Goal: Information Seeking & Learning: Learn about a topic

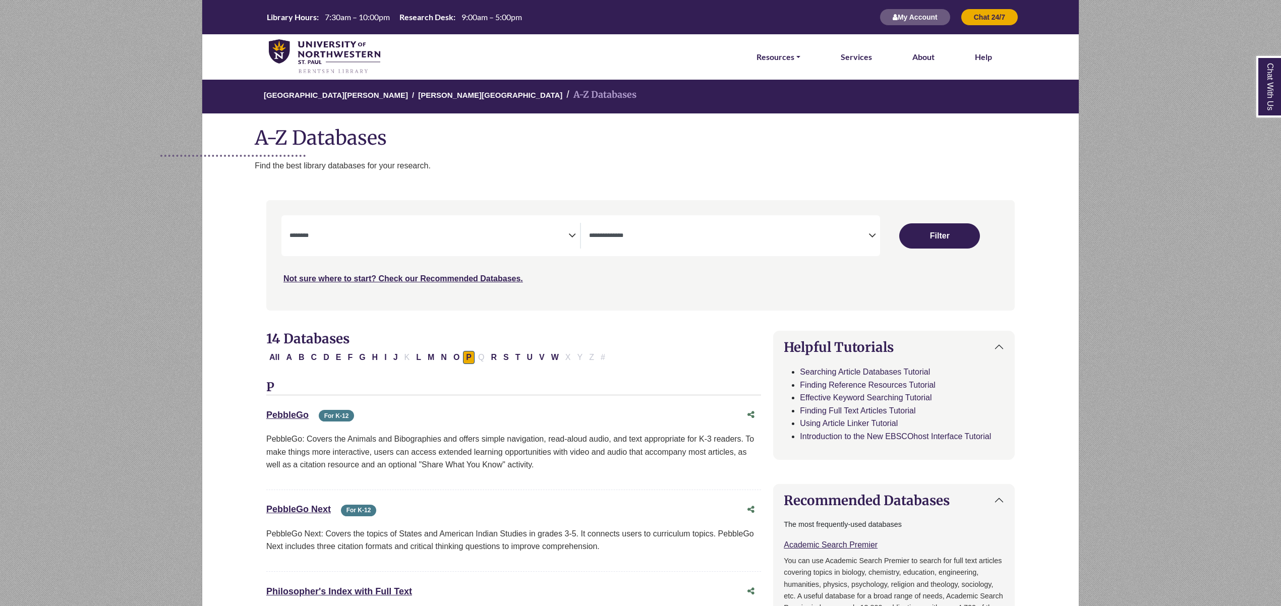
select select "Database Subject Filter"
select select "Database Types Filter"
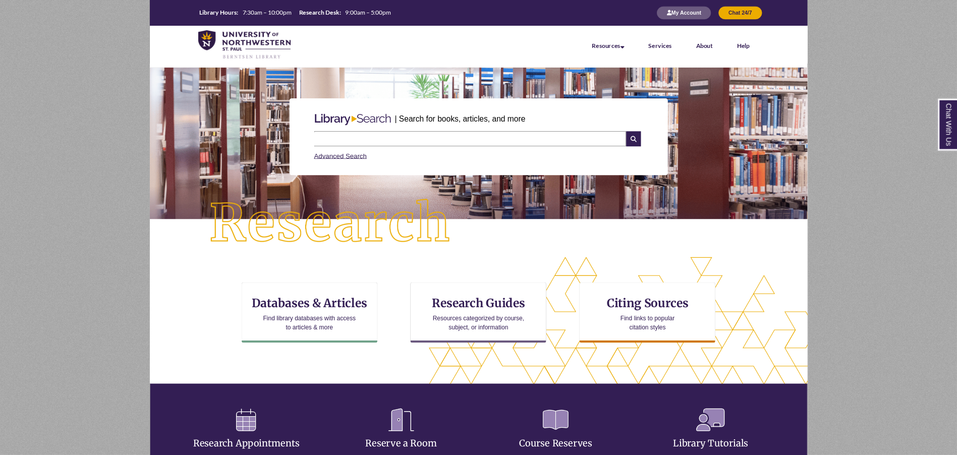
scroll to position [273, 877]
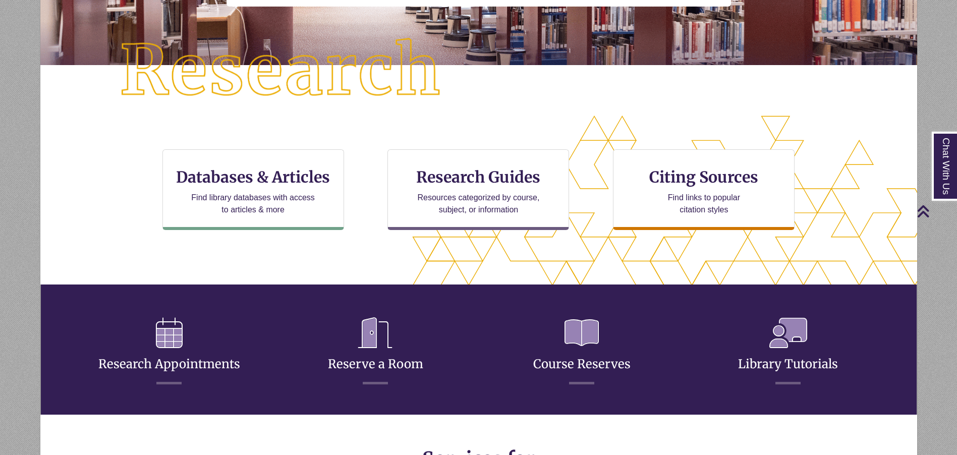
scroll to position [303, 0]
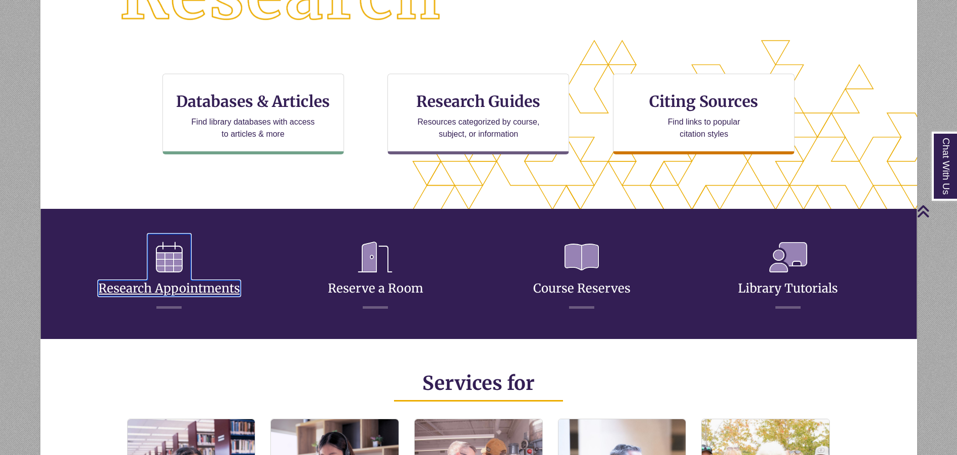
click at [185, 270] on icon at bounding box center [169, 257] width 43 height 46
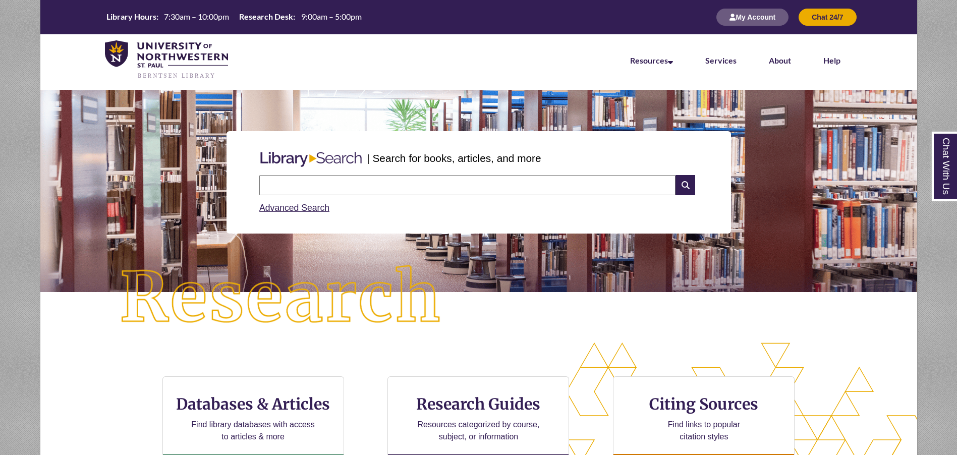
click at [357, 184] on input "text" at bounding box center [467, 185] width 416 height 20
type input "*******"
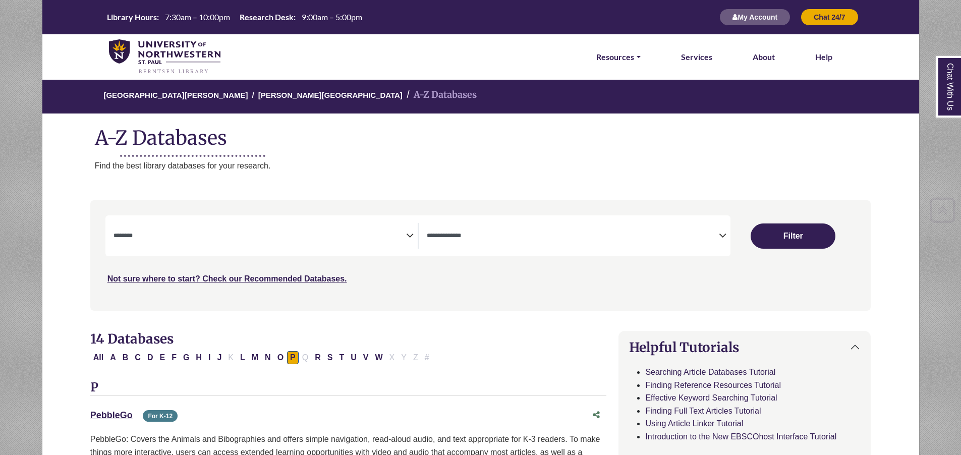
select select "Database Subject Filter"
select select "Database Types Filter"
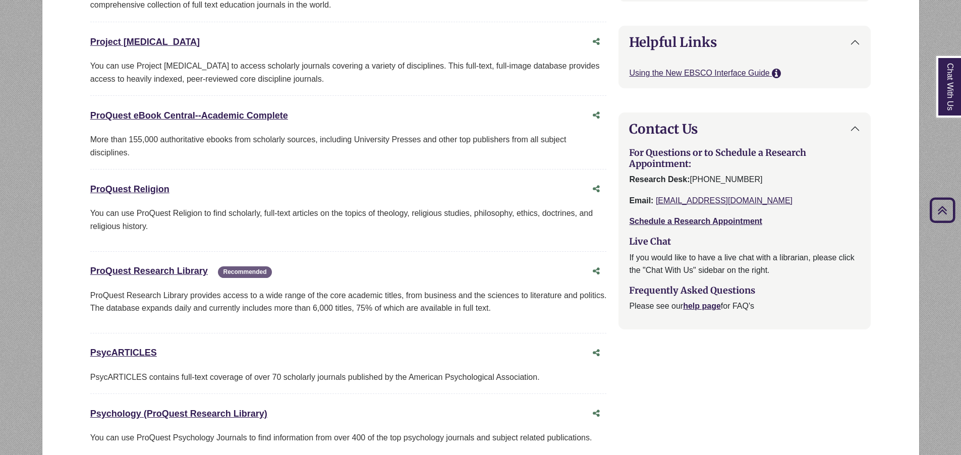
scroll to position [757, 0]
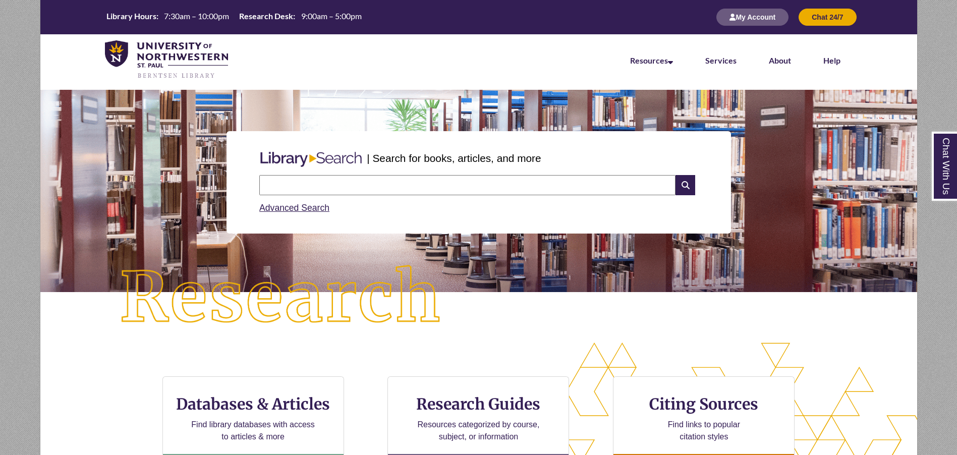
click at [429, 190] on input "text" at bounding box center [467, 185] width 416 height 20
type input "**********"
